Goal: Information Seeking & Learning: Compare options

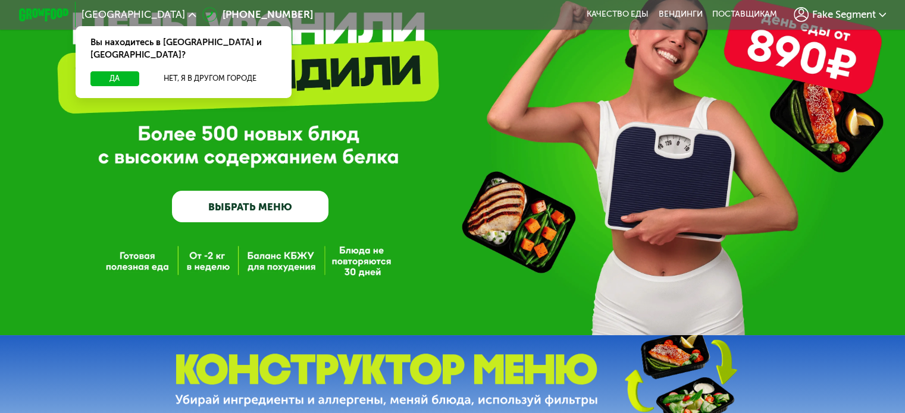
scroll to position [99, 0]
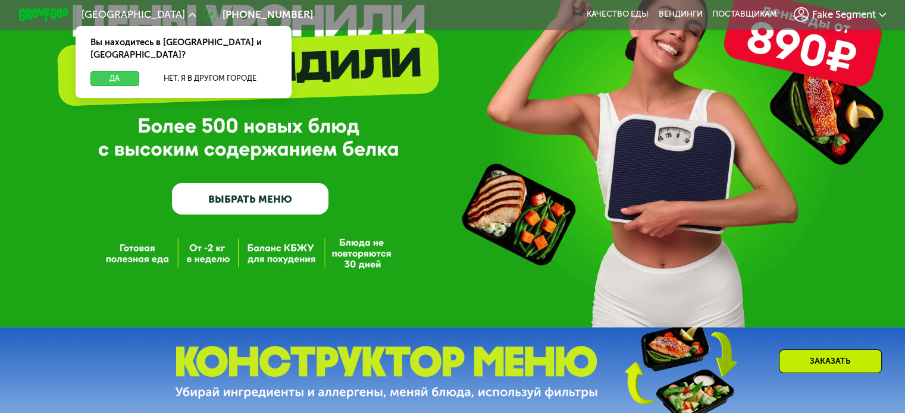
click at [113, 73] on button "Да" at bounding box center [114, 78] width 48 height 15
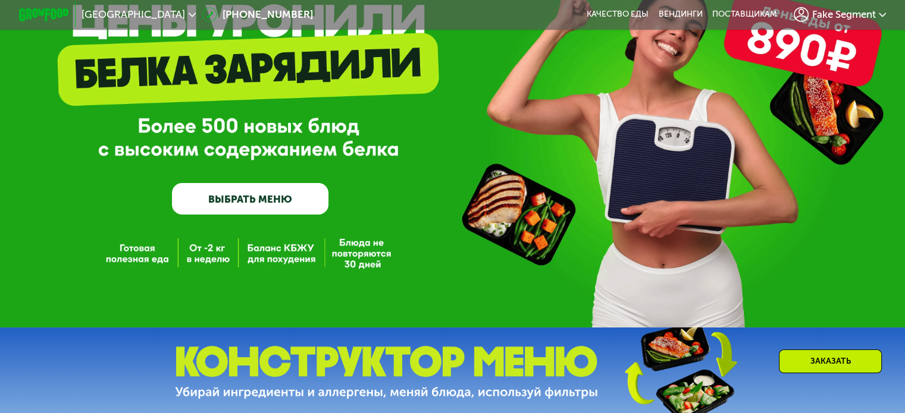
click at [855, 10] on span "Fake Segment" at bounding box center [843, 15] width 64 height 10
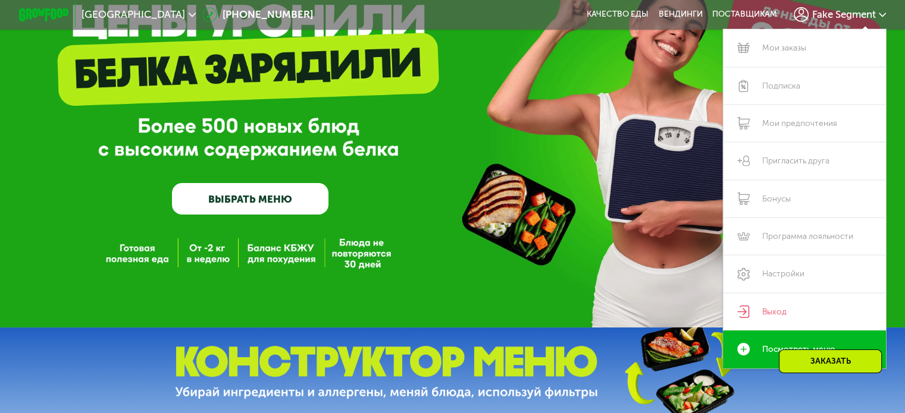
click at [539, 227] on div "GrowFood — доставка правильного питания ВЫБРАТЬ МЕНЮ" at bounding box center [452, 114] width 905 height 427
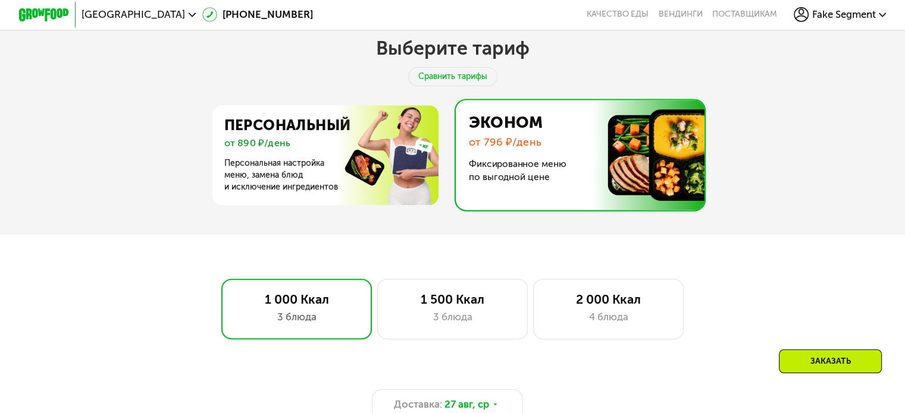
scroll to position [504, 0]
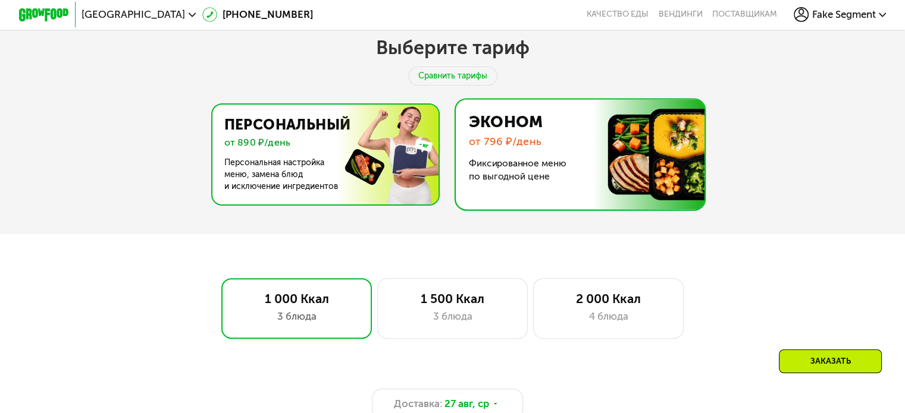
click at [378, 168] on img at bounding box center [321, 155] width 231 height 100
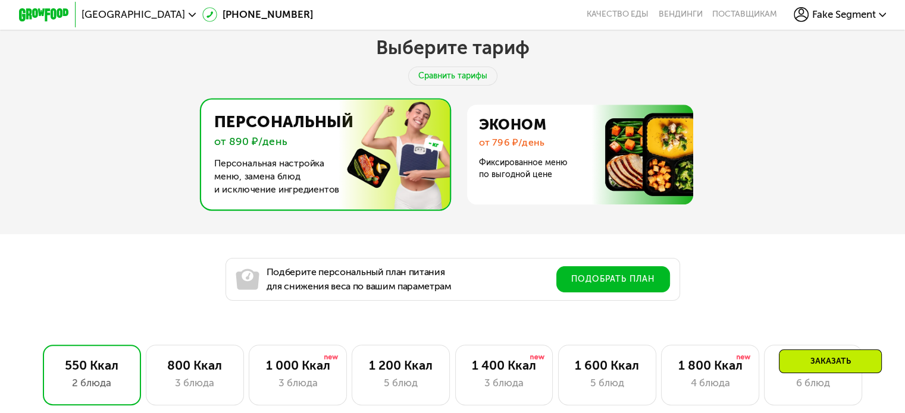
scroll to position [597, 0]
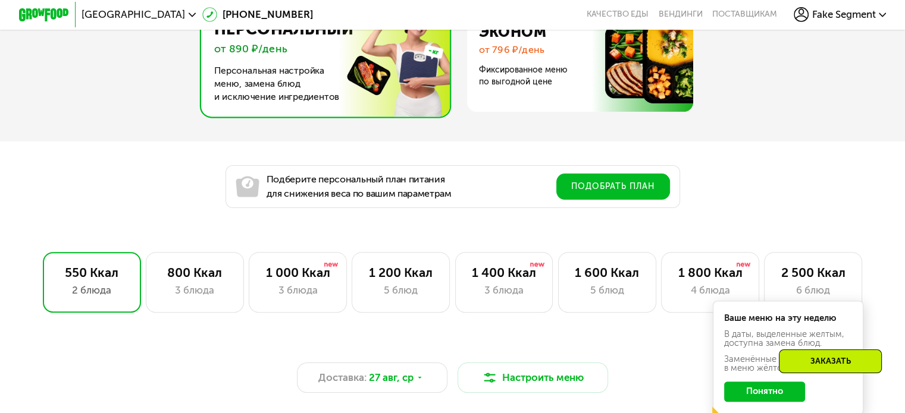
click at [754, 401] on button "Понятно" at bounding box center [764, 392] width 81 height 20
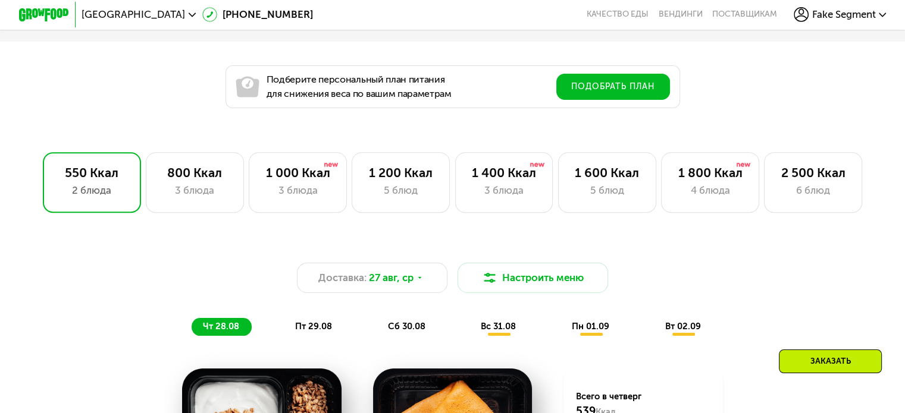
scroll to position [697, 0]
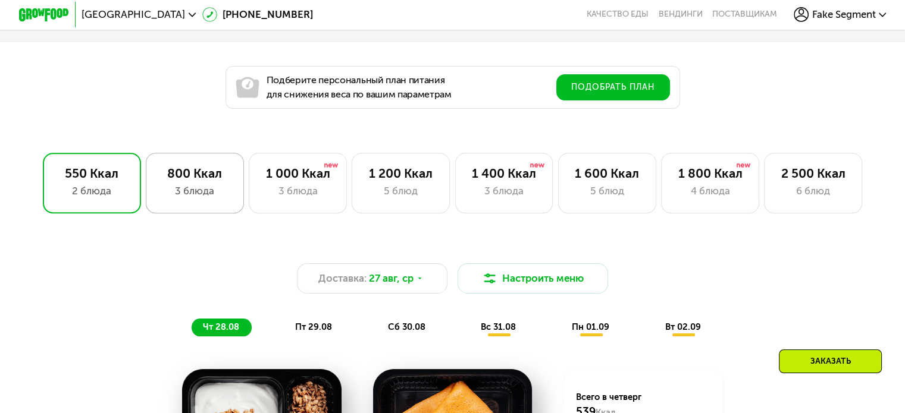
click at [203, 196] on div "3 блюда" at bounding box center [195, 191] width 72 height 15
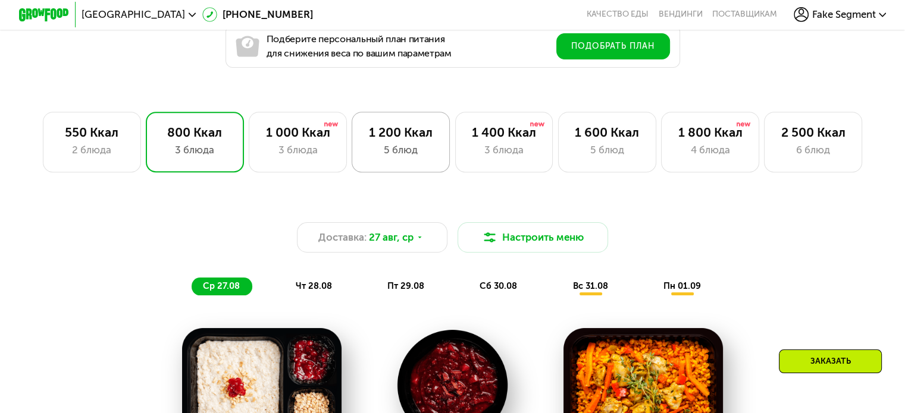
scroll to position [736, 0]
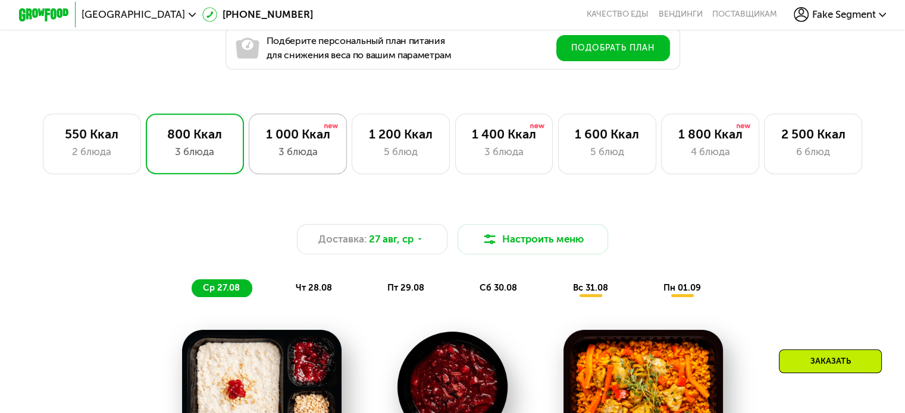
click at [290, 137] on div "1 000 Ккал" at bounding box center [298, 134] width 72 height 15
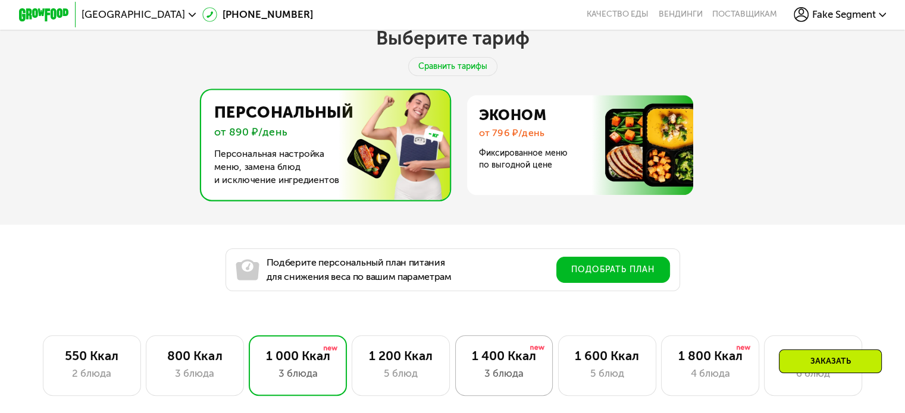
scroll to position [513, 0]
click at [520, 136] on img at bounding box center [576, 146] width 231 height 100
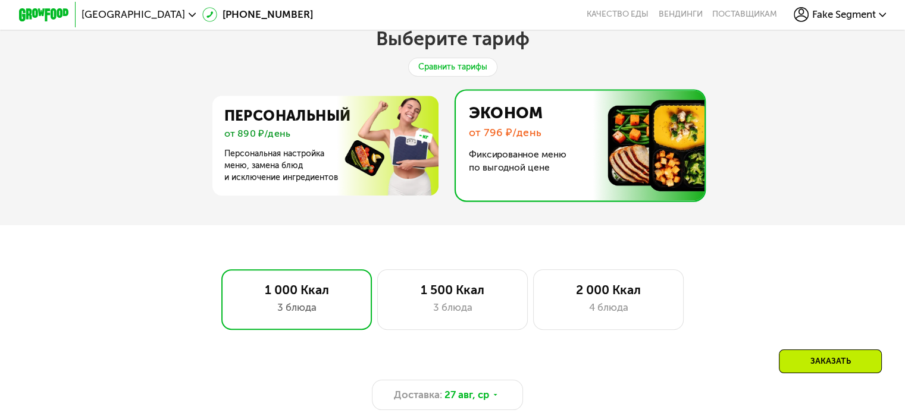
click at [455, 69] on div "Сравнить тарифы" at bounding box center [452, 67] width 89 height 19
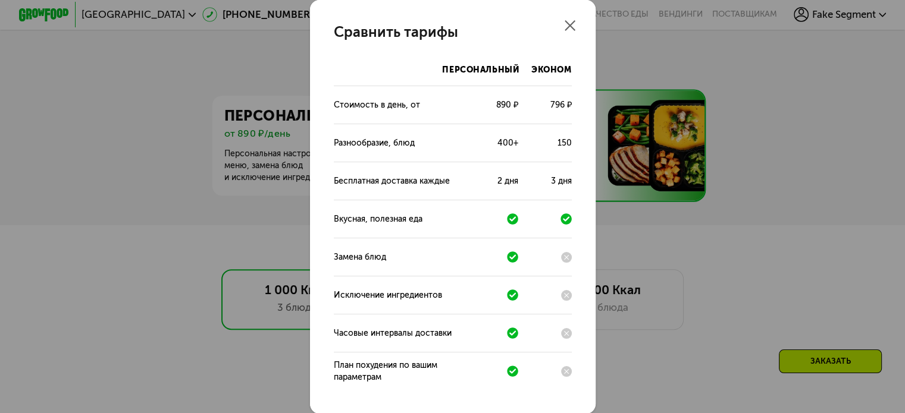
click at [569, 25] on icon at bounding box center [570, 25] width 11 height 11
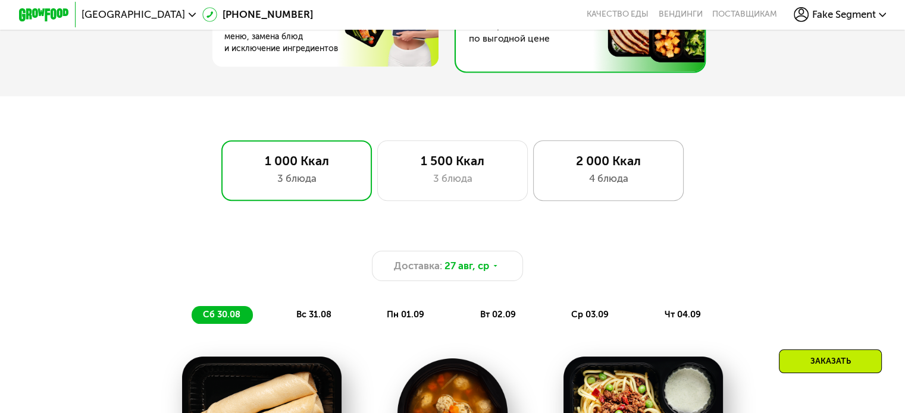
scroll to position [593, 0]
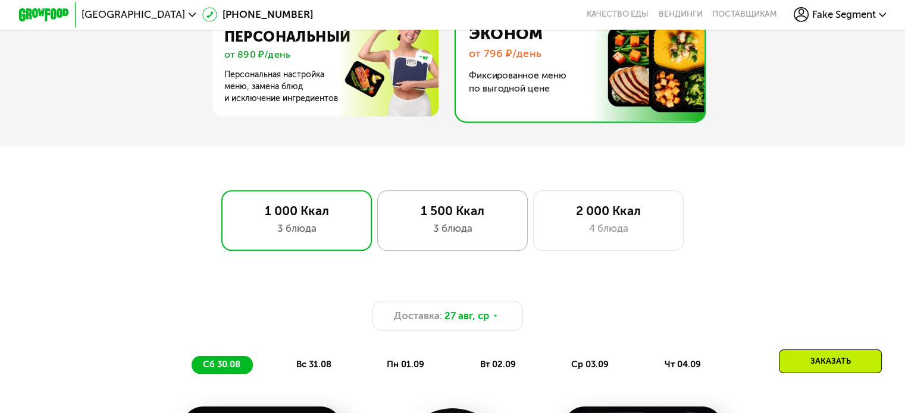
click at [443, 218] on div "1 500 Ккал" at bounding box center [452, 210] width 124 height 15
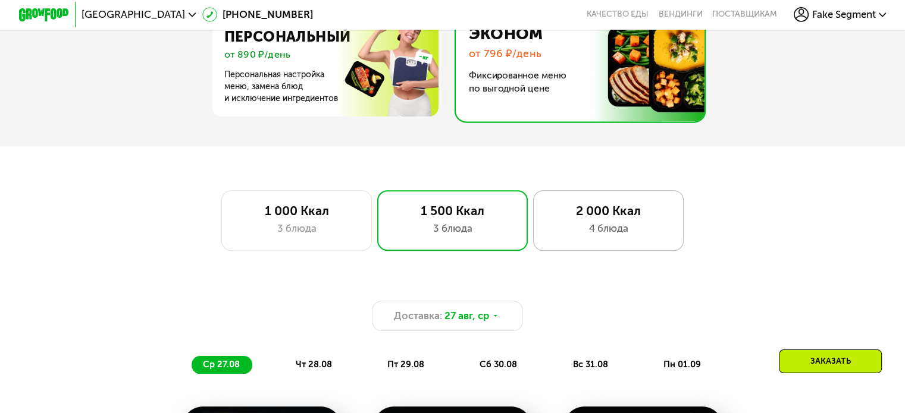
click at [624, 236] on div "4 блюда" at bounding box center [608, 228] width 124 height 15
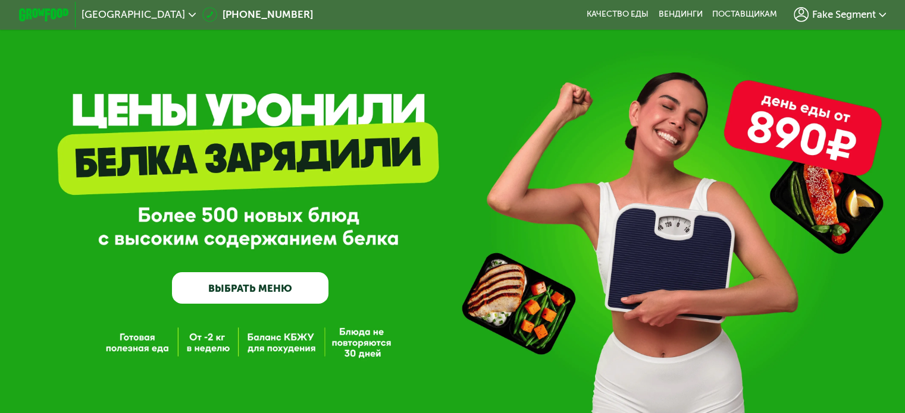
scroll to position [0, 0]
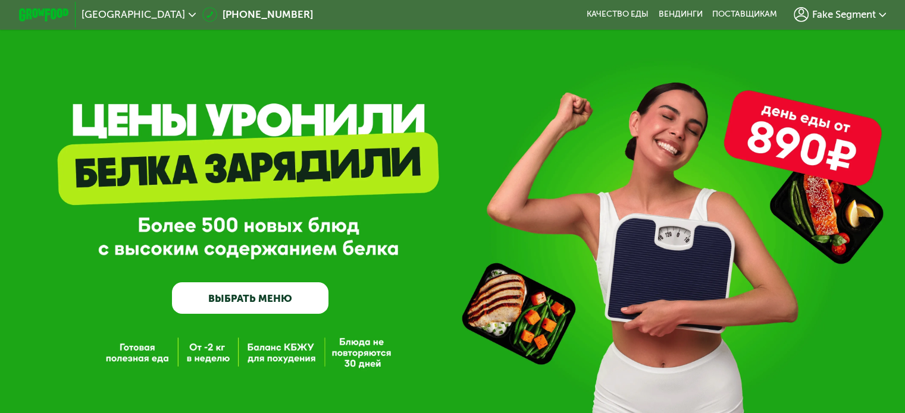
click at [340, 146] on div "GrowFood — доставка правильного питания ВЫБРАТЬ МЕНЮ" at bounding box center [452, 230] width 905 height 170
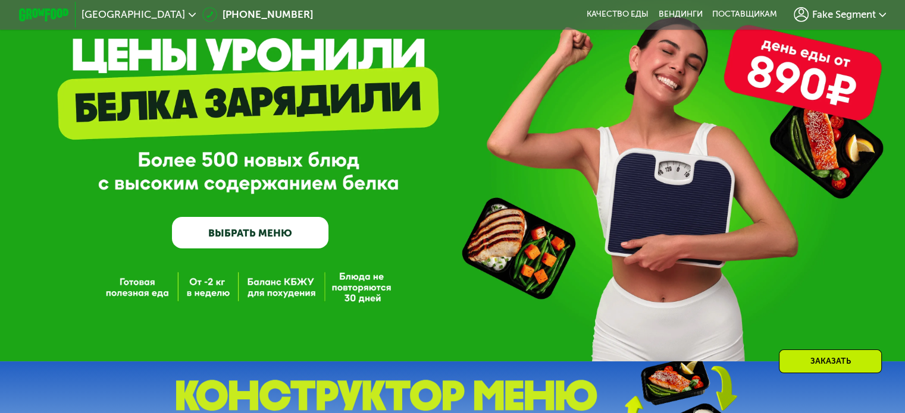
scroll to position [66, 0]
